Goal: Information Seeking & Learning: Check status

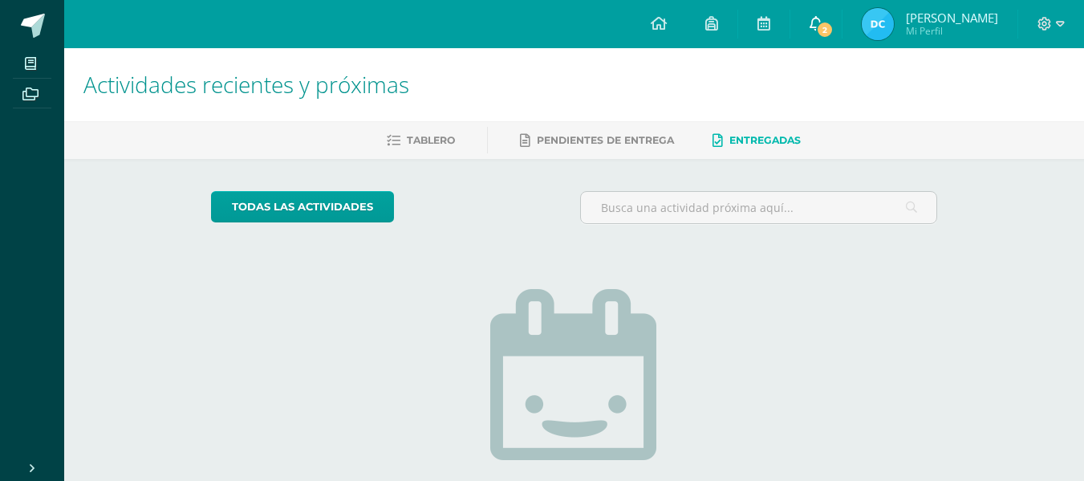
click at [816, 24] on span "2" at bounding box center [825, 30] width 18 height 18
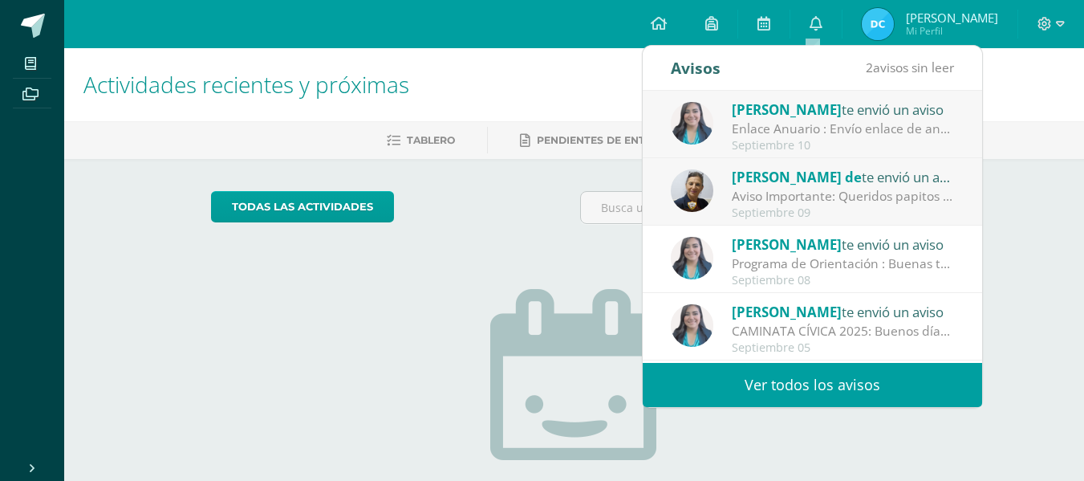
click at [764, 377] on link "Ver todos los avisos" at bounding box center [812, 385] width 339 height 44
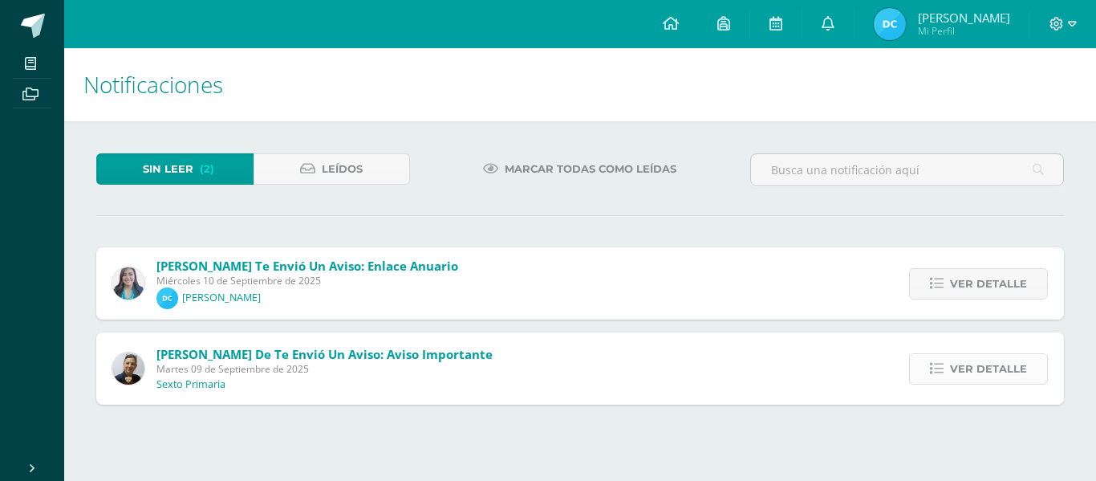
click at [991, 368] on span "Ver detalle" at bounding box center [988, 369] width 77 height 30
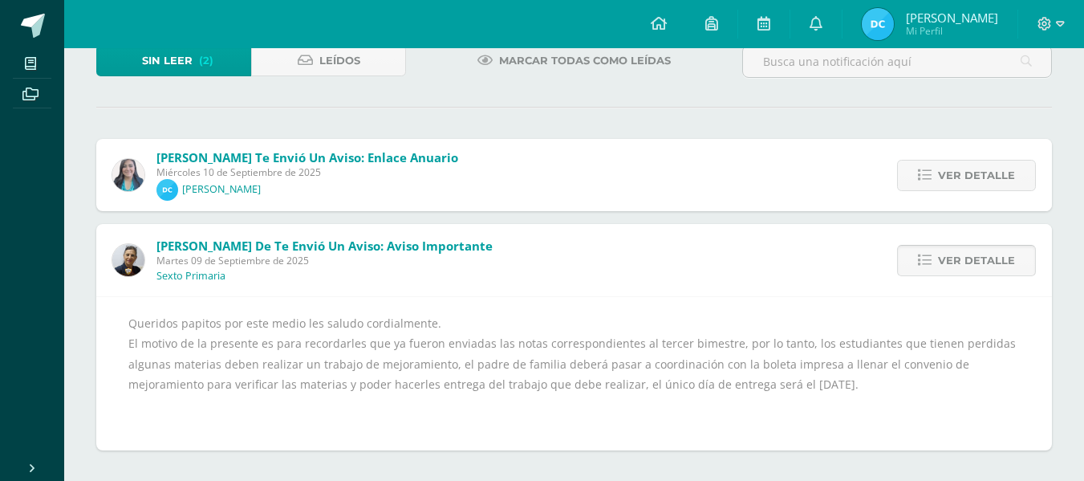
scroll to position [108, 0]
click at [994, 179] on span "Ver detalle" at bounding box center [976, 176] width 77 height 30
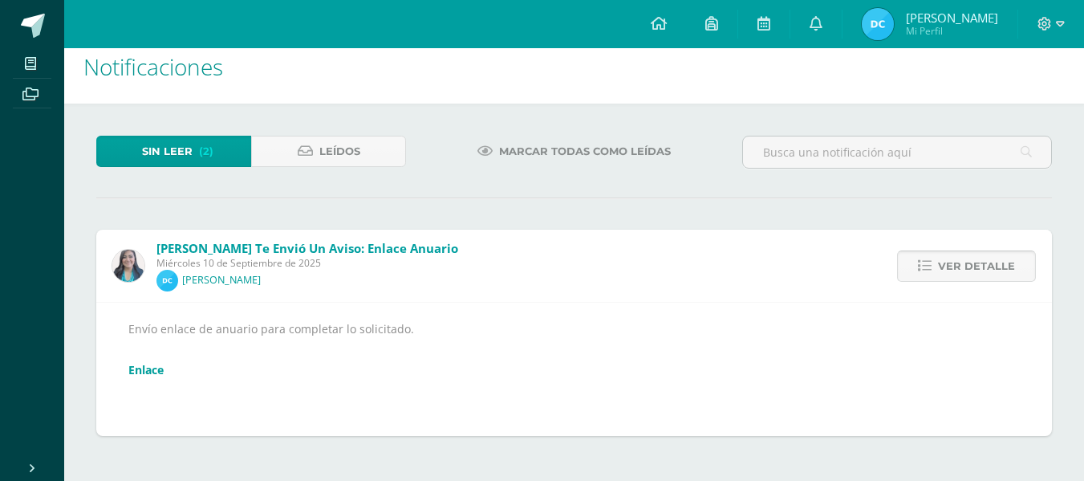
scroll to position [5, 0]
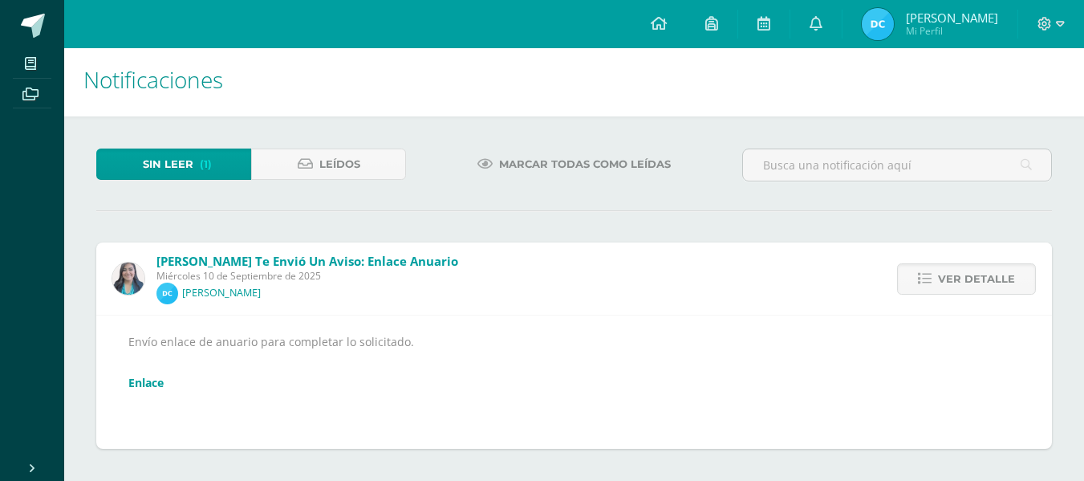
click at [164, 384] on link "Enlace" at bounding box center [145, 382] width 35 height 15
click at [206, 160] on span "(1)" at bounding box center [206, 164] width 12 height 30
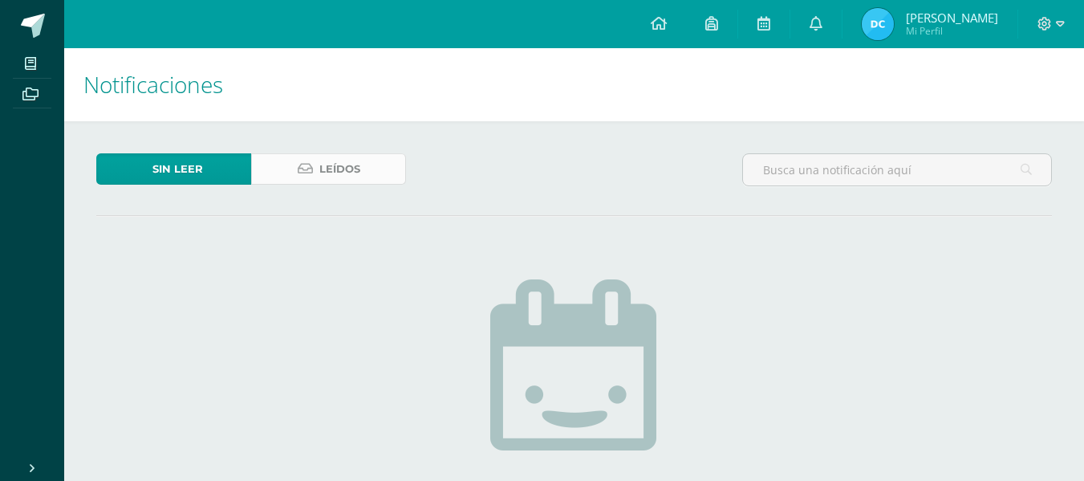
click at [329, 175] on span "Leídos" at bounding box center [339, 169] width 41 height 30
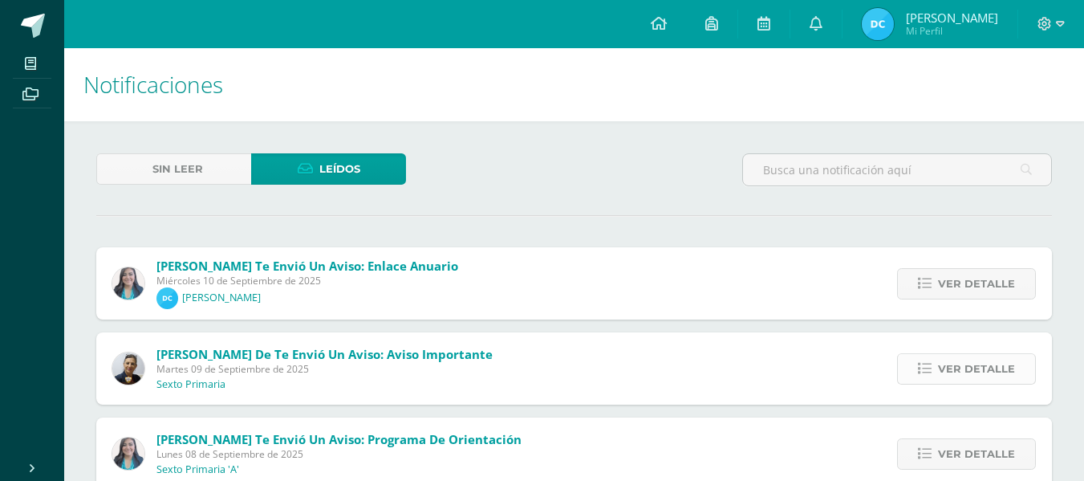
click at [946, 368] on span "Ver detalle" at bounding box center [976, 369] width 77 height 30
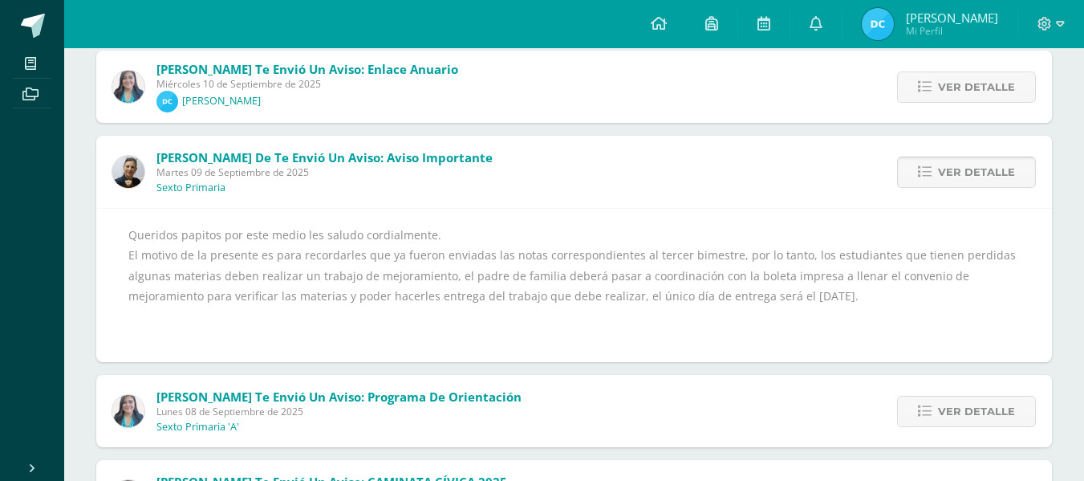
scroll to position [196, 0]
click at [877, 25] on img at bounding box center [878, 24] width 32 height 32
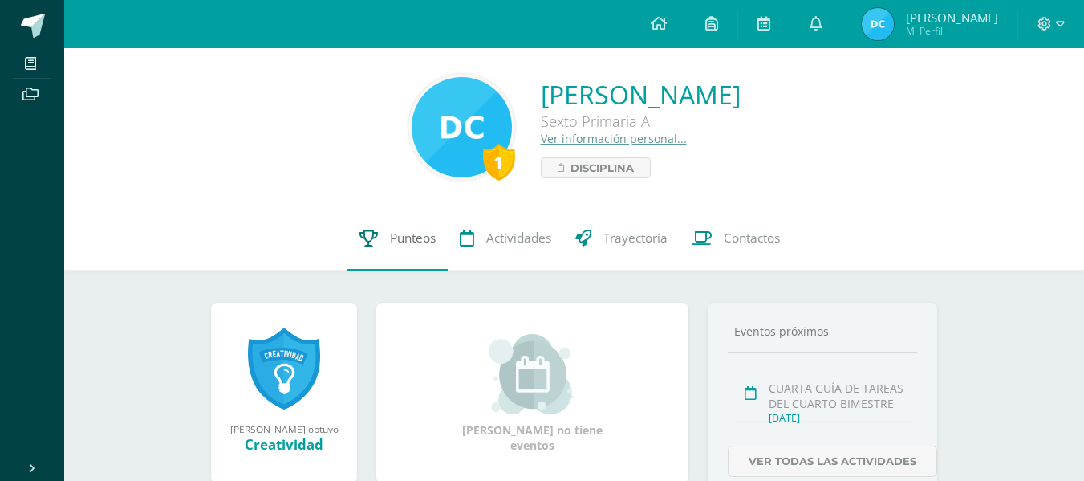
click at [417, 241] on span "Punteos" at bounding box center [413, 238] width 46 height 17
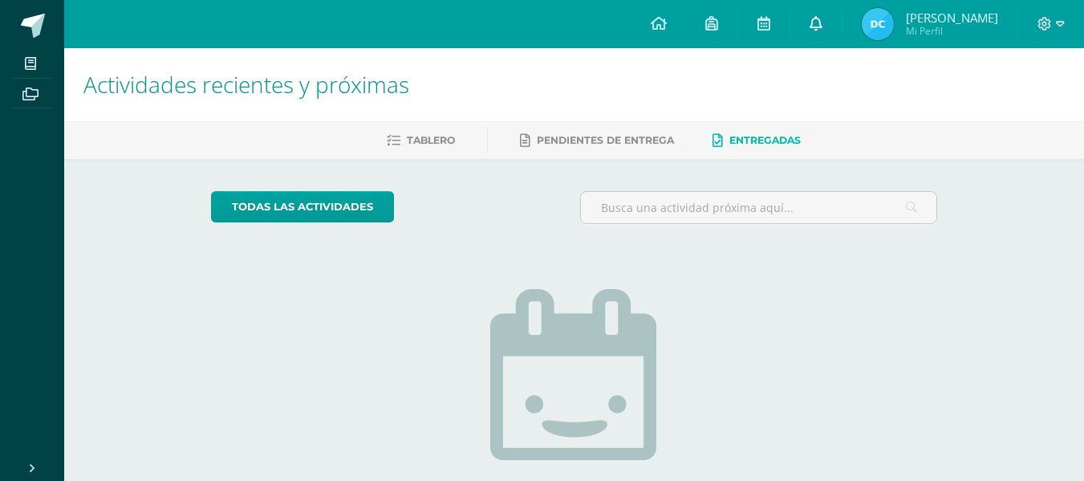
click at [810, 26] on icon at bounding box center [816, 23] width 13 height 14
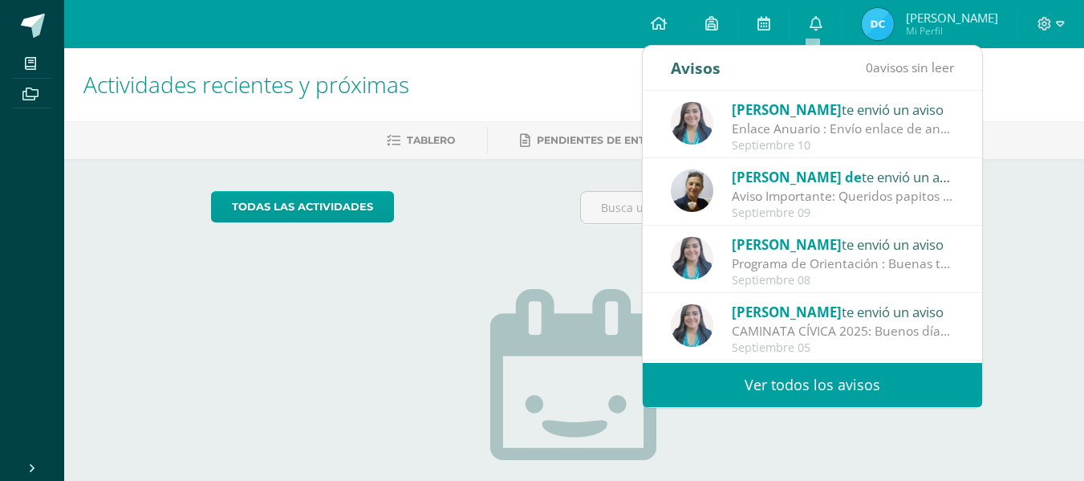
click at [826, 385] on link "Ver todos los avisos" at bounding box center [812, 385] width 339 height 44
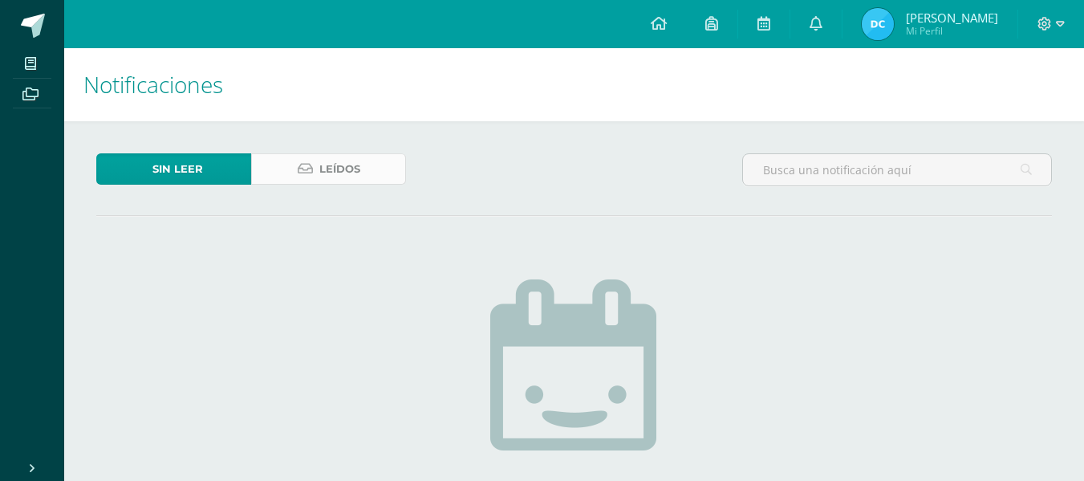
click at [367, 173] on link "Leídos" at bounding box center [328, 168] width 155 height 31
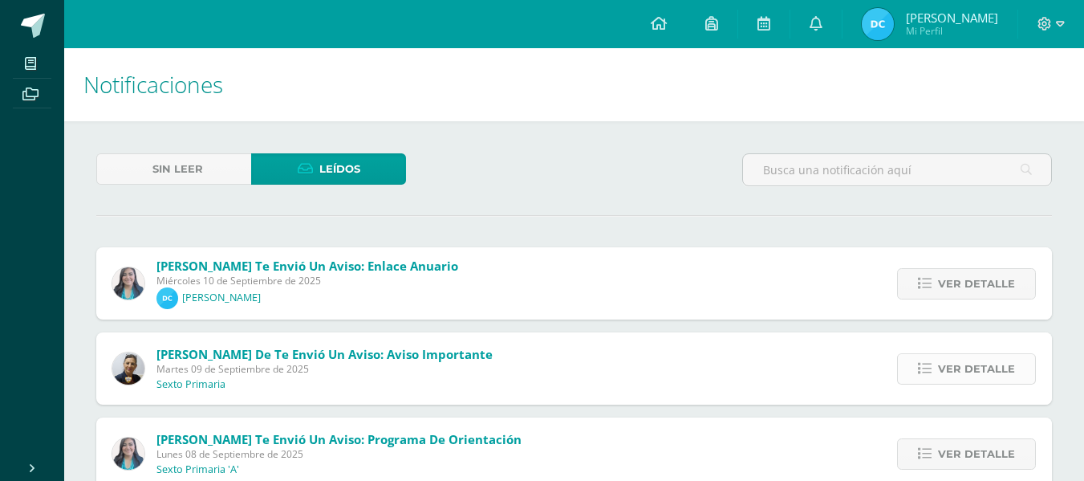
click at [959, 368] on span "Ver detalle" at bounding box center [976, 369] width 77 height 30
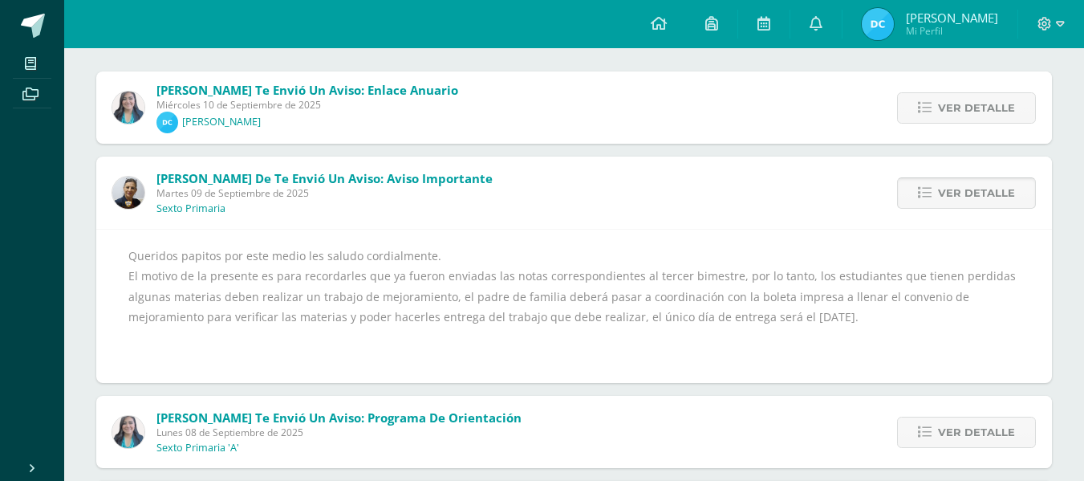
scroll to position [177, 0]
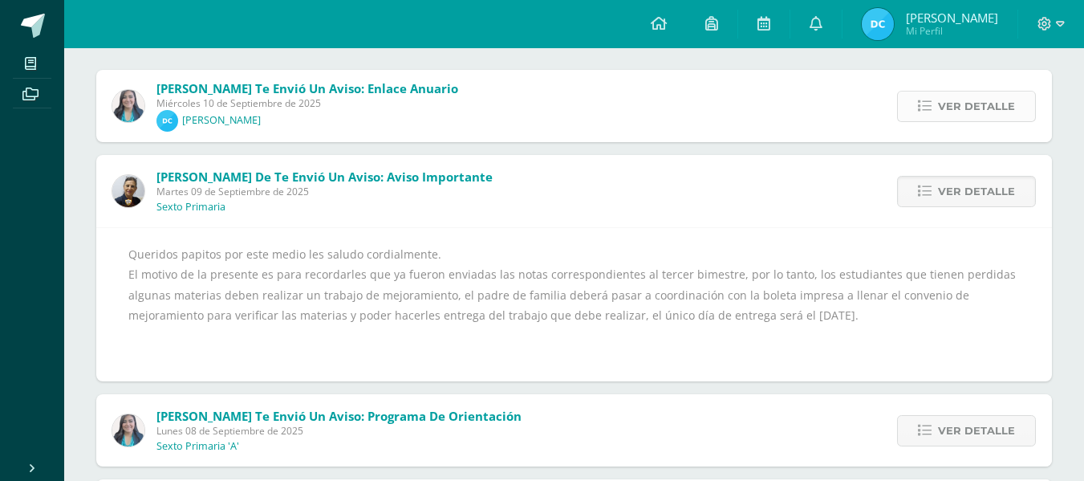
click at [961, 101] on span "Ver detalle" at bounding box center [976, 106] width 77 height 30
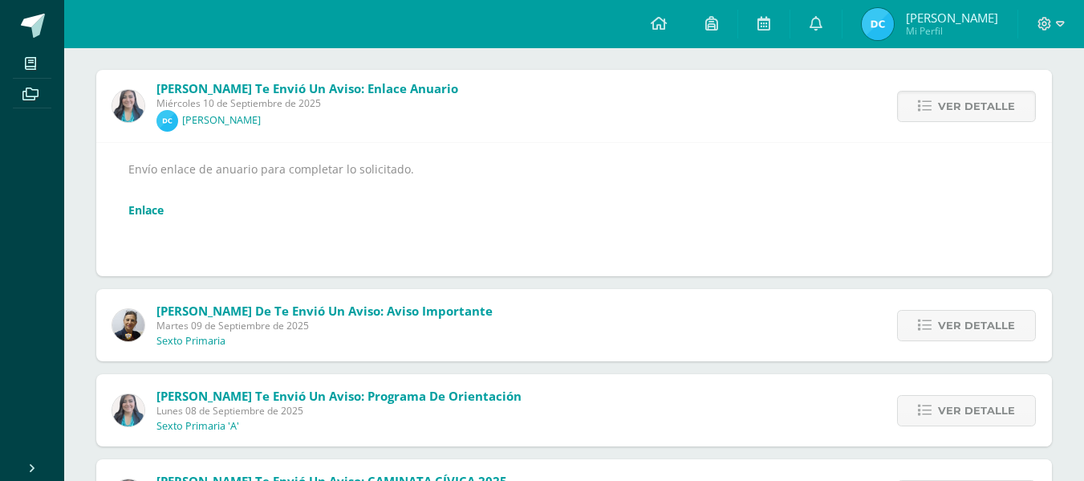
click at [199, 215] on div "Envío enlace de anuario para completar lo solicitado. Enlace" at bounding box center [574, 209] width 892 height 101
click at [163, 214] on link "Enlace" at bounding box center [145, 209] width 35 height 15
